Goal: Task Accomplishment & Management: Manage account settings

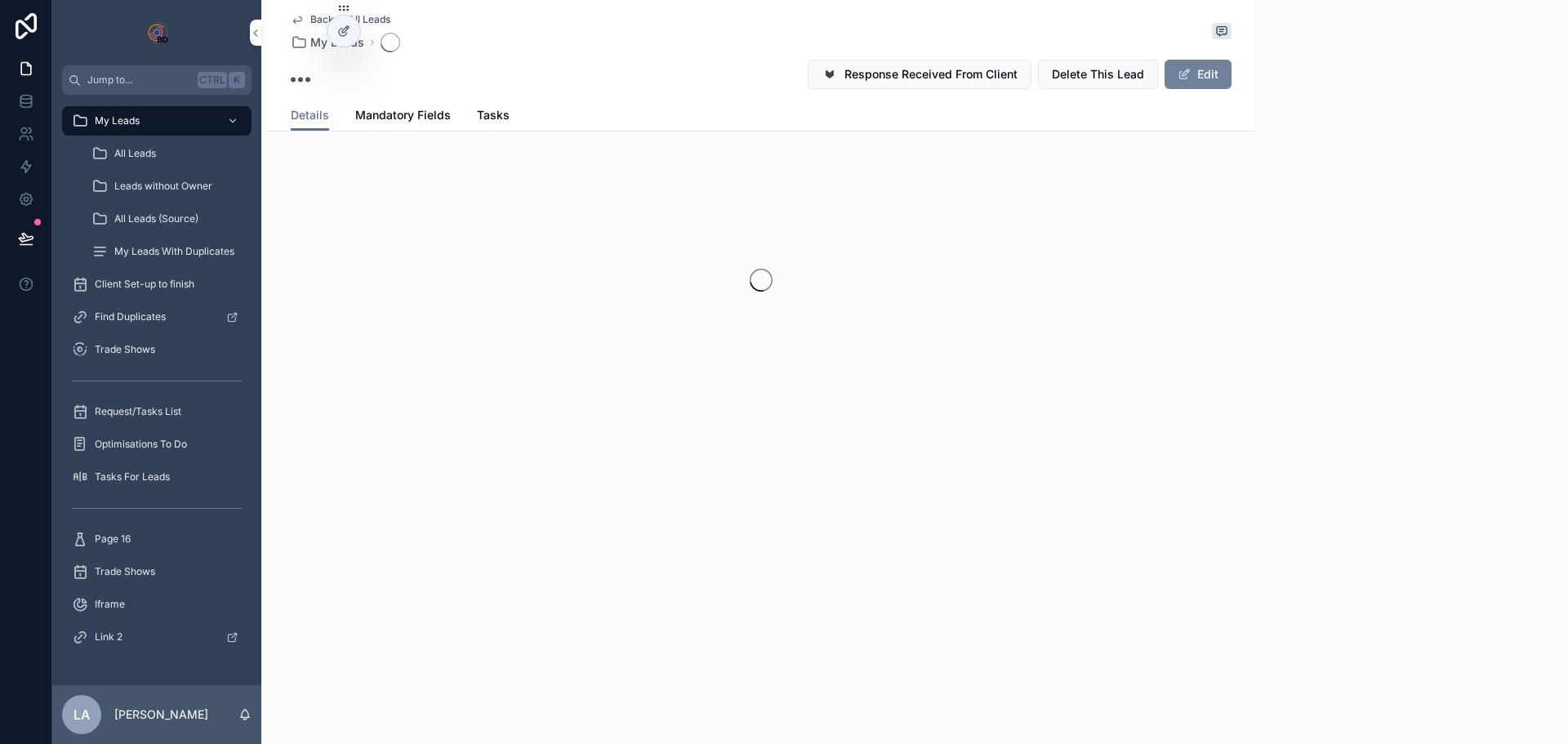
click at [1189, 81] on button "Edit" at bounding box center [1197, 74] width 67 height 29
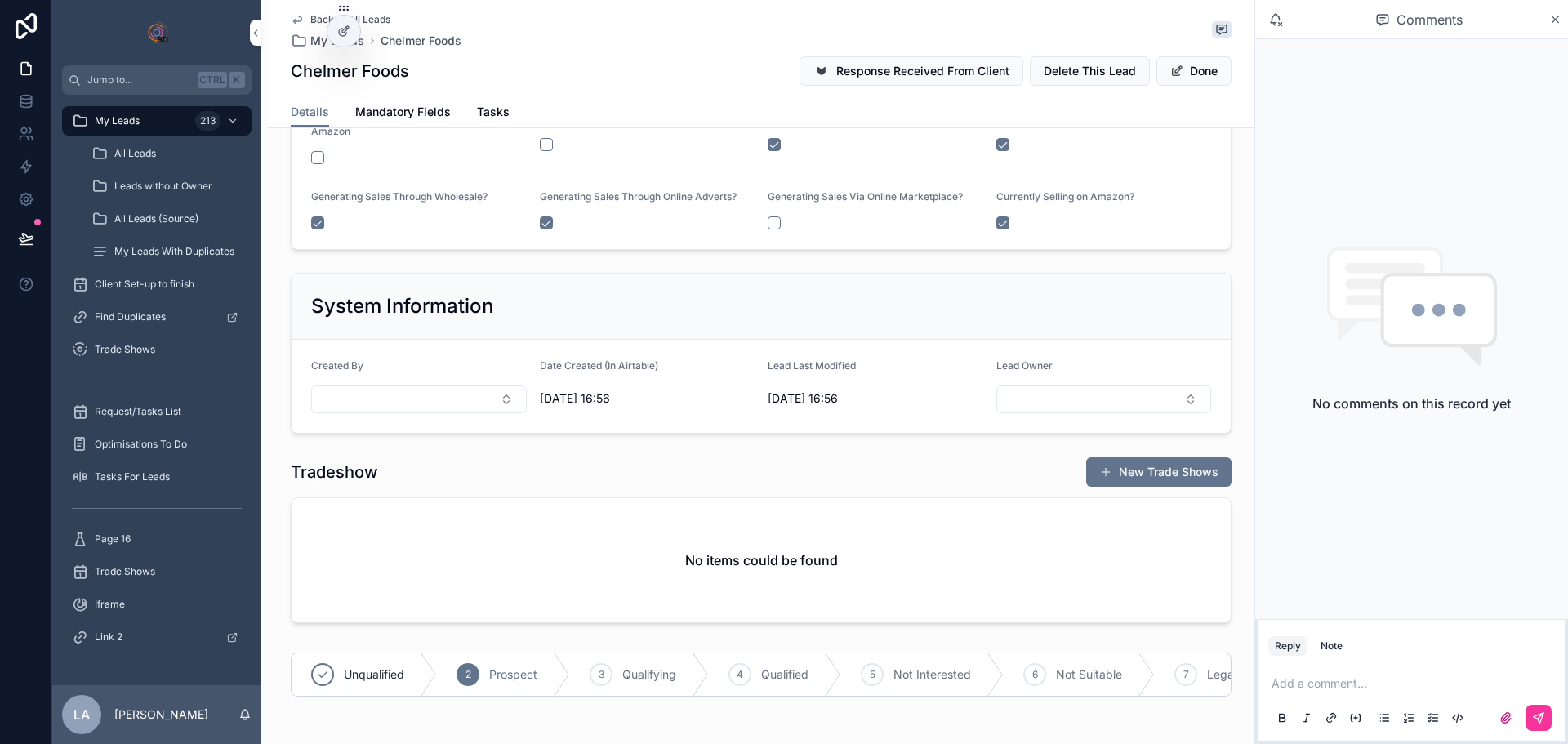
scroll to position [2777, 0]
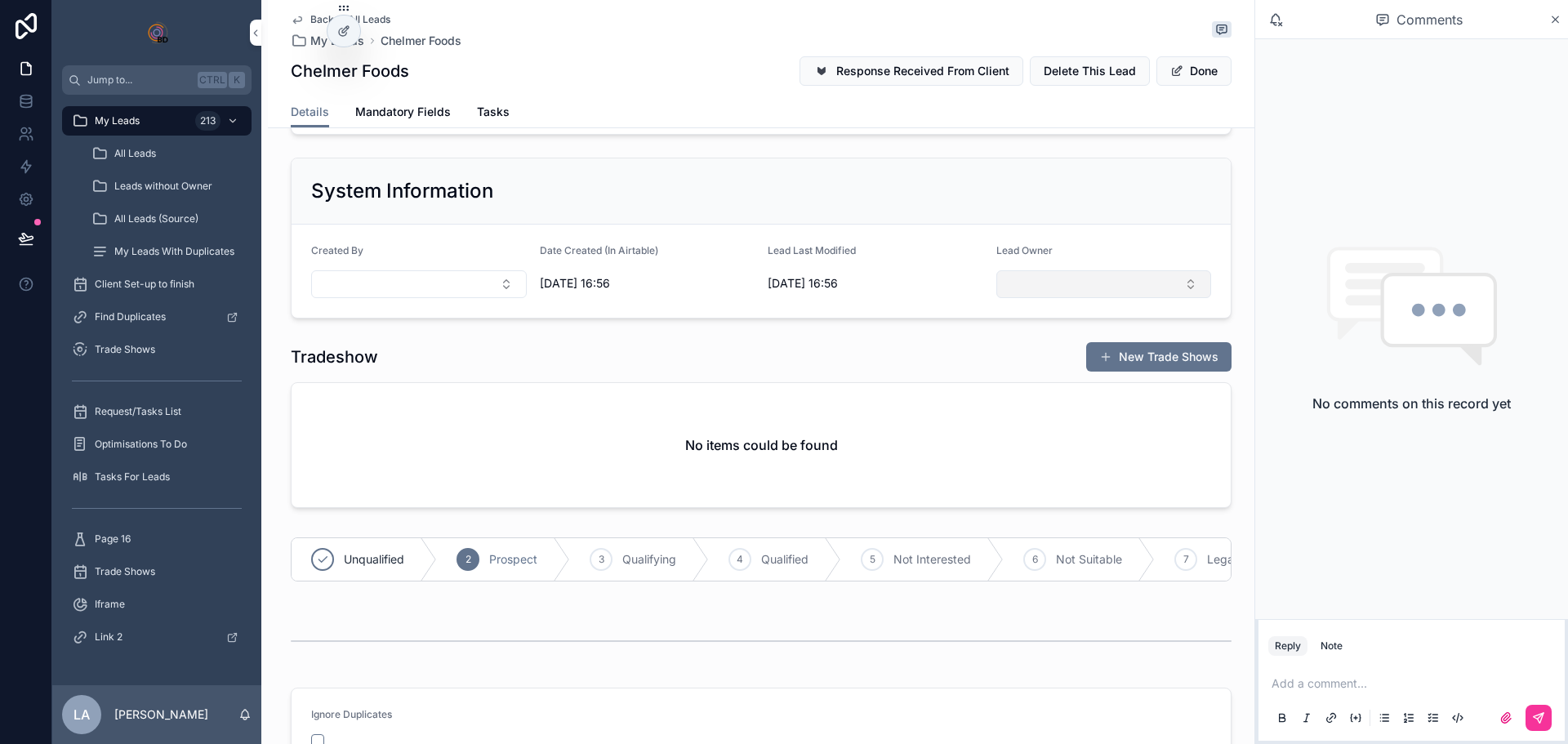
click at [1067, 282] on button "Select Button" at bounding box center [1104, 283] width 215 height 27
type input "****"
click at [1058, 351] on span "[PERSON_NAME]" at bounding box center [1037, 348] width 93 height 16
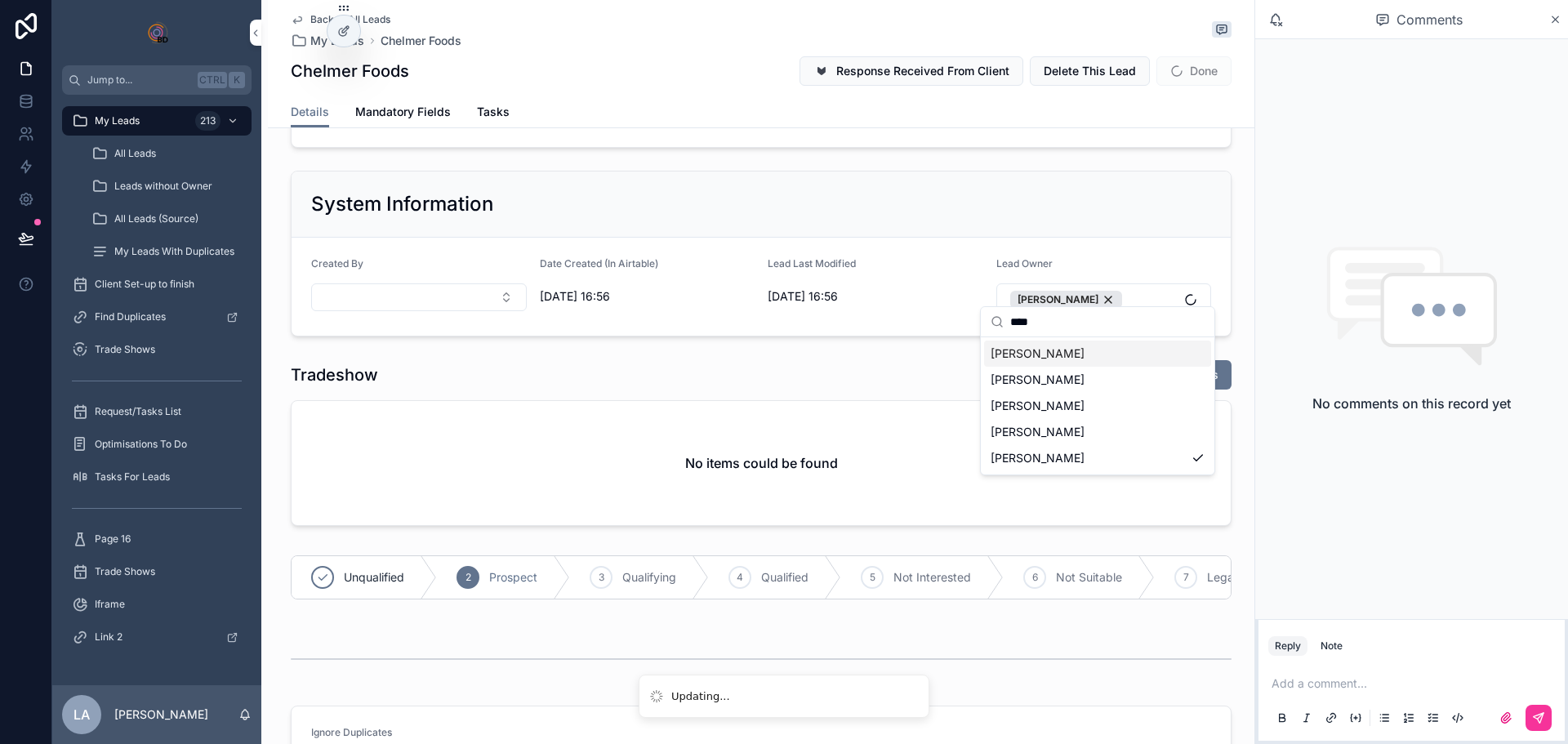
scroll to position [2790, 0]
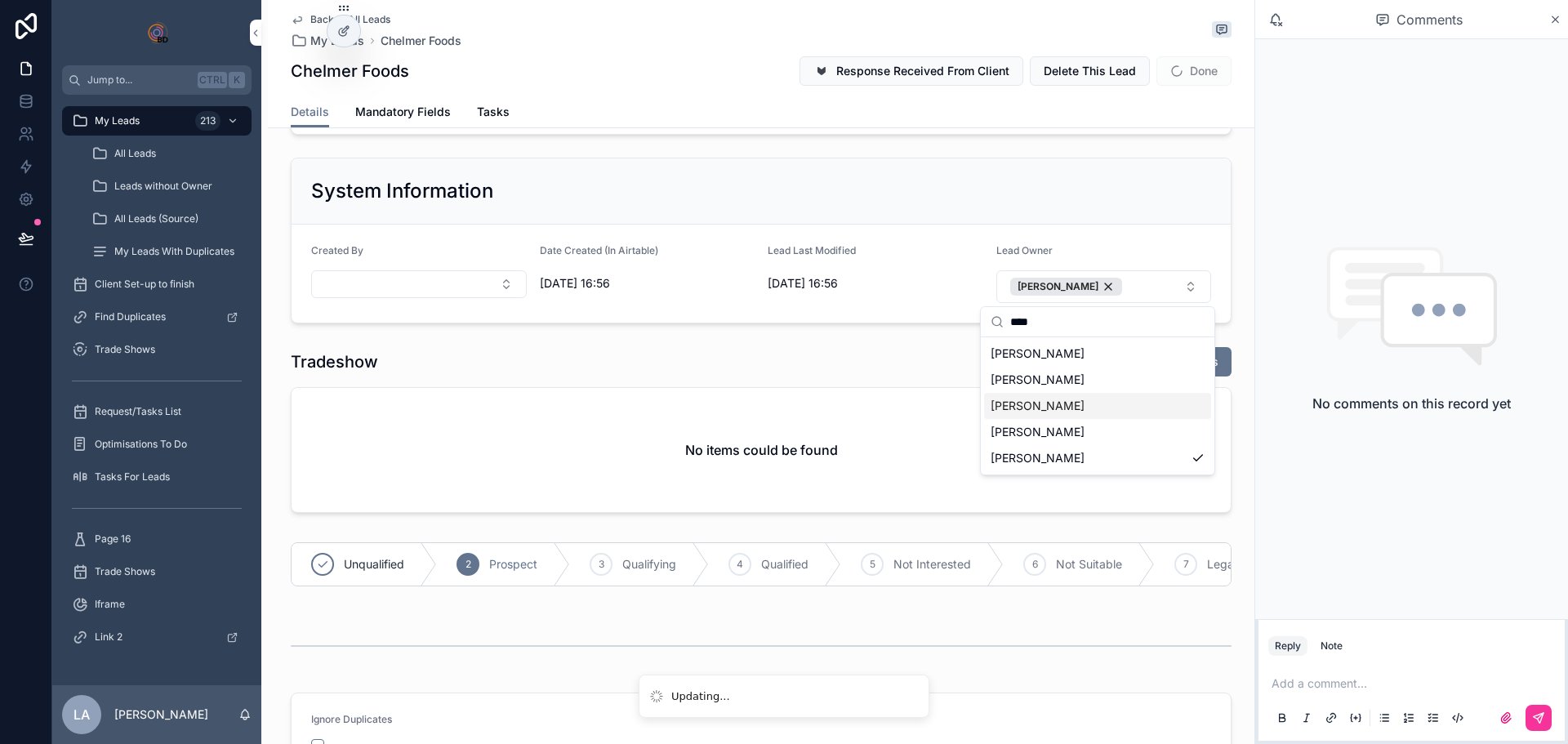
click at [878, 351] on div "Tradeshow New Trade Shows" at bounding box center [761, 362] width 940 height 31
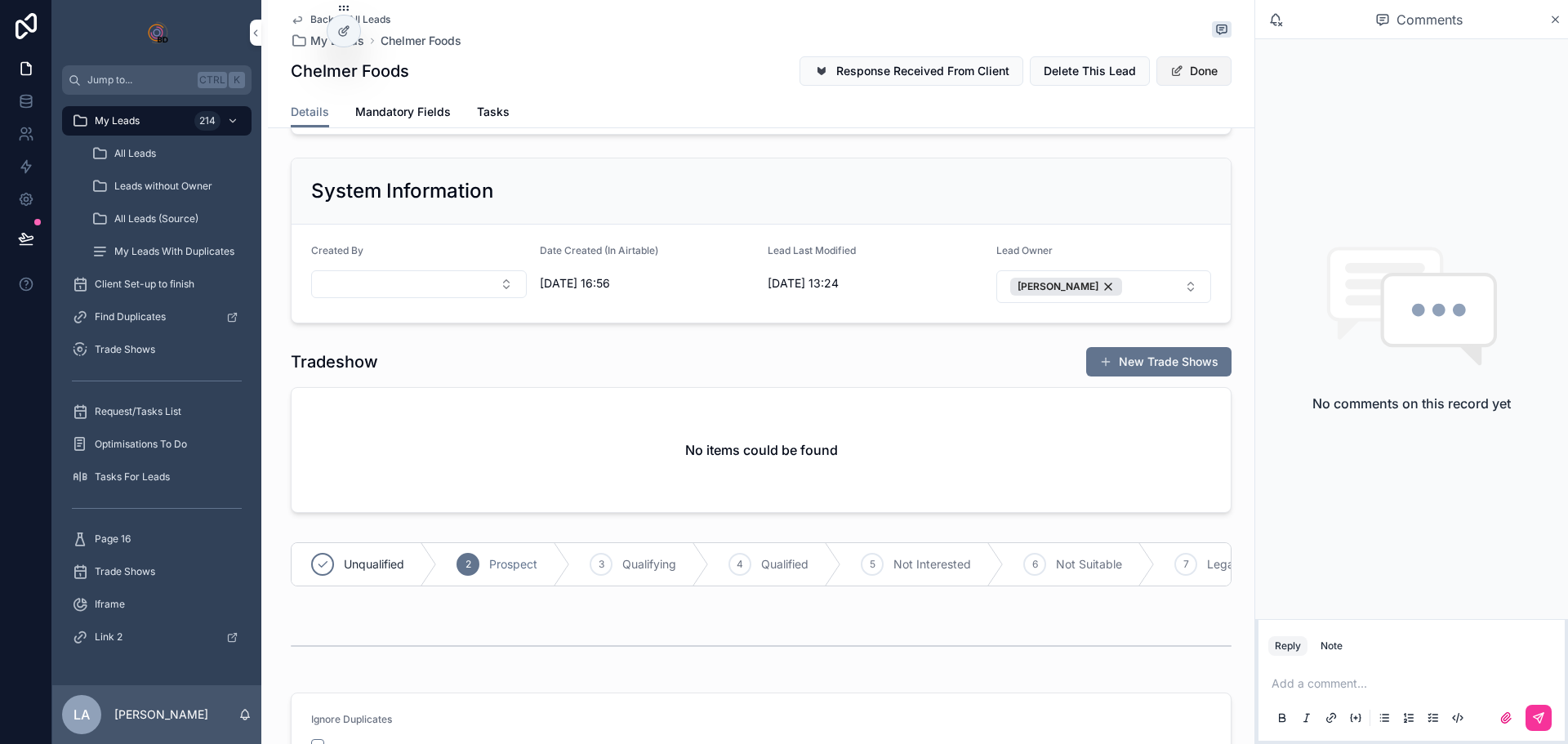
click at [1175, 65] on span "scrollable content" at bounding box center [1176, 71] width 13 height 13
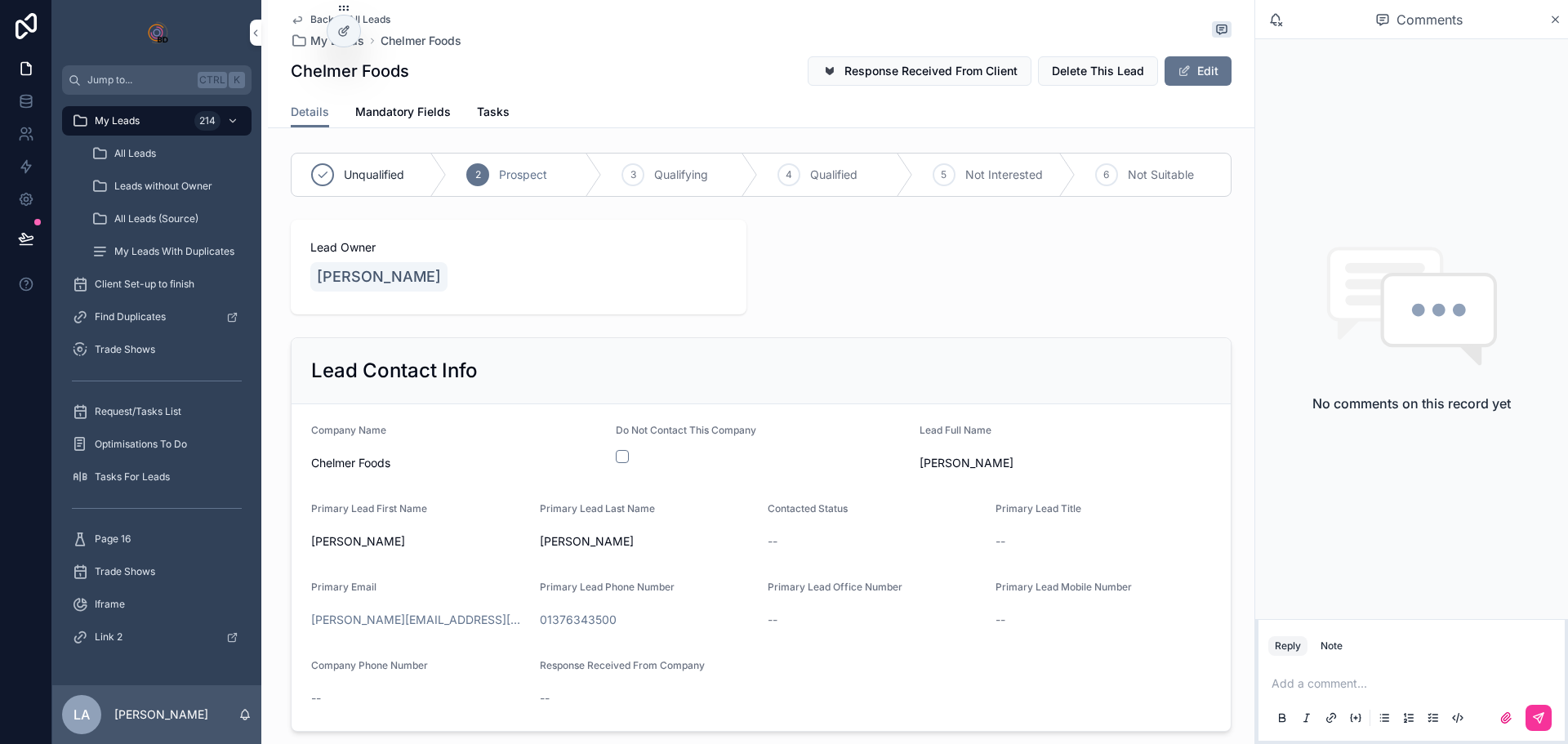
scroll to position [0, 0]
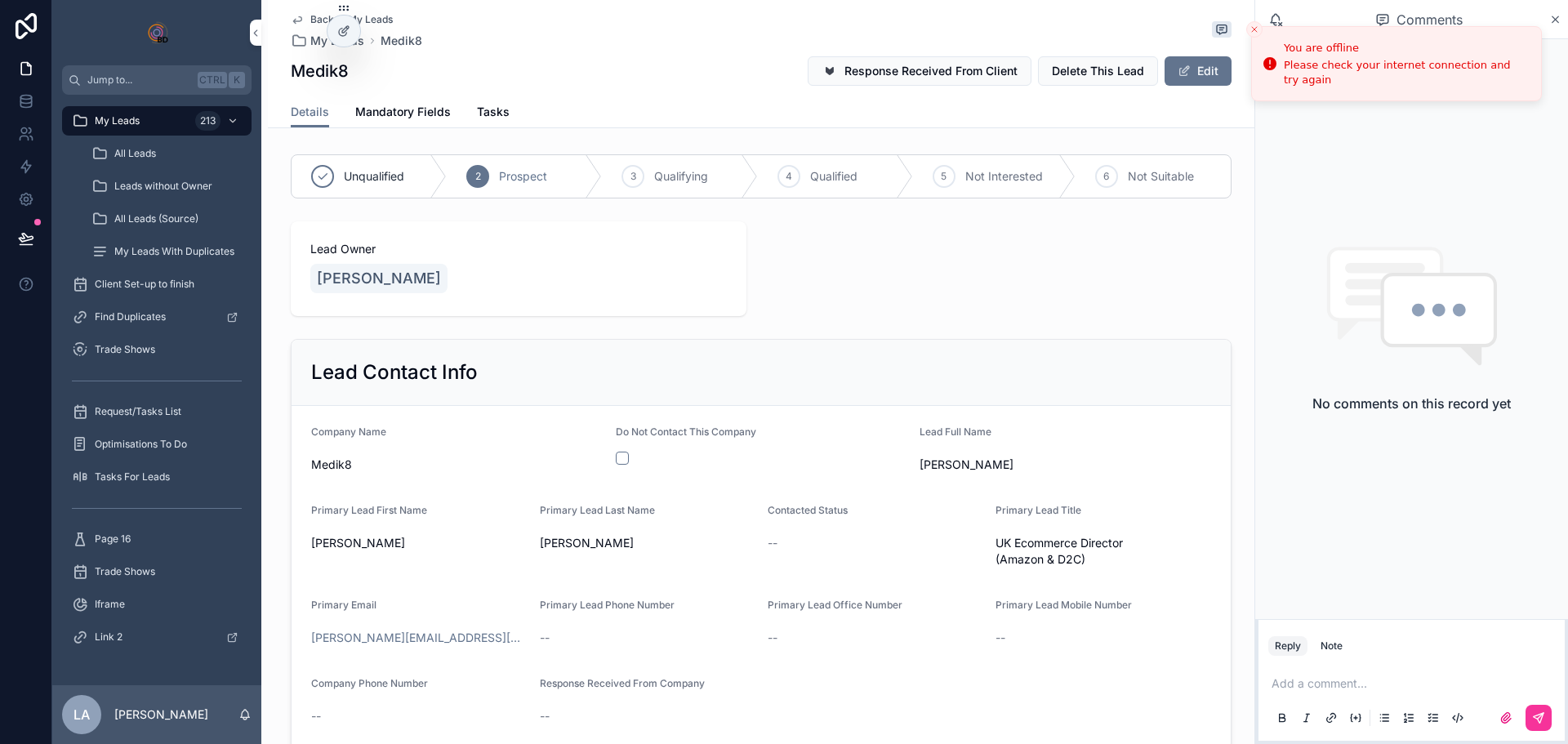
scroll to position [653, 0]
